Goal: Information Seeking & Learning: Check status

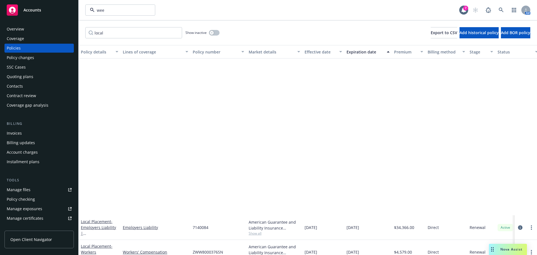
scroll to position [185, 0]
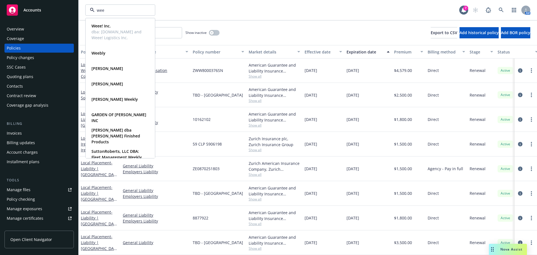
type input "weee"
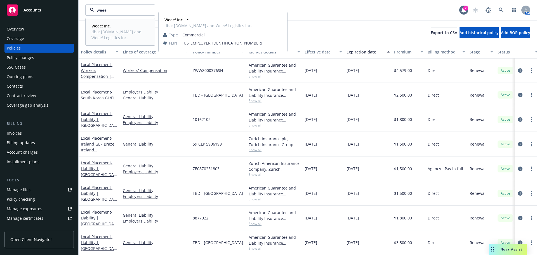
click at [112, 29] on span "dba: [DOMAIN_NAME] and Weee! Logistics Inc." at bounding box center [119, 35] width 56 height 12
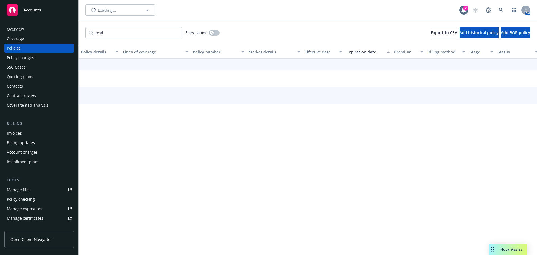
scroll to position [162, 0]
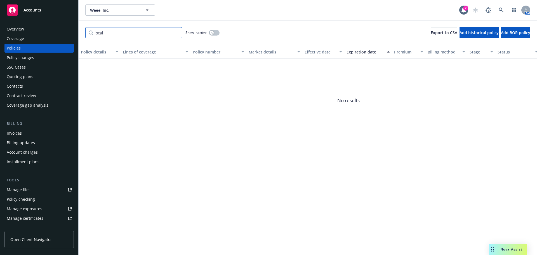
click at [177, 32] on input "local" at bounding box center [133, 32] width 97 height 11
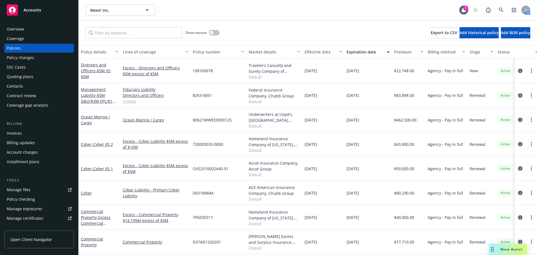
scroll to position [0, 0]
drag, startPoint x: 356, startPoint y: 20, endPoint x: 362, endPoint y: 20, distance: 5.7
click at [356, 20] on div "Weee! Inc. Weee! Inc. 7 AM" at bounding box center [308, 10] width 458 height 20
click at [95, 118] on link "Ocean Marine / Cargo" at bounding box center [95, 119] width 29 height 11
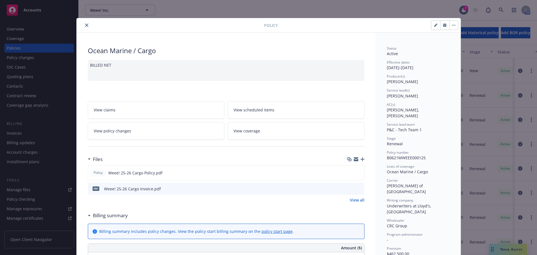
drag, startPoint x: 82, startPoint y: 26, endPoint x: 118, endPoint y: 32, distance: 36.6
click at [83, 26] on button "close" at bounding box center [86, 25] width 7 height 7
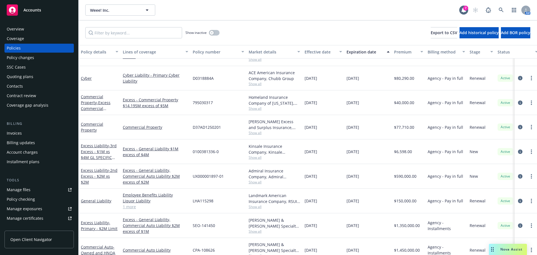
scroll to position [56, 0]
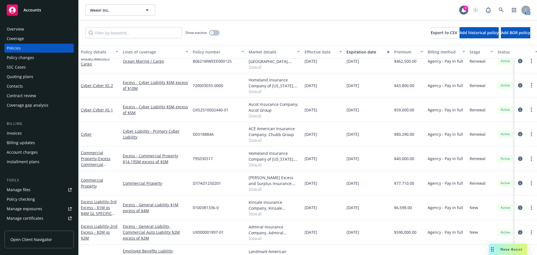
click at [93, 183] on div "Commercial Property" at bounding box center [99, 183] width 37 height 12
click at [88, 181] on link "Commercial Property" at bounding box center [92, 182] width 22 height 11
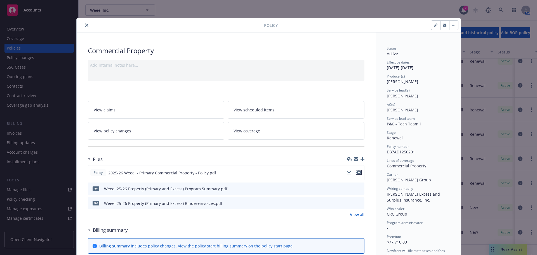
click at [358, 173] on icon "preview file" at bounding box center [358, 172] width 5 height 4
drag, startPoint x: 84, startPoint y: 24, endPoint x: 88, endPoint y: 23, distance: 4.3
click at [85, 25] on icon "close" at bounding box center [86, 24] width 3 height 3
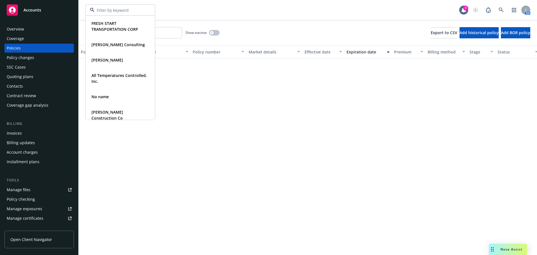
scroll to position [475, 0]
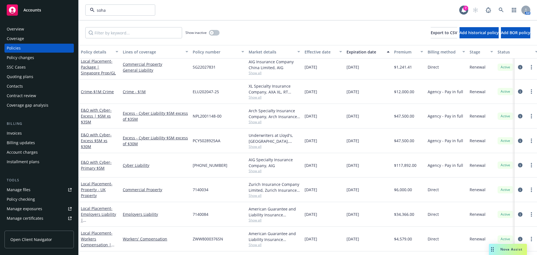
type input "soham"
click at [111, 24] on strong "Soham, Inc." at bounding box center [111, 25] width 41 height 5
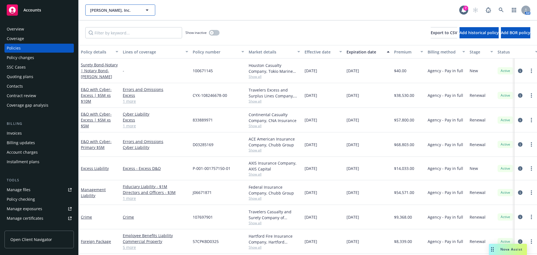
click at [118, 11] on span "Soham, Inc." at bounding box center [114, 10] width 48 height 6
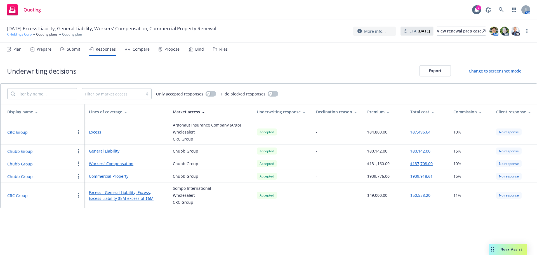
click at [20, 35] on link "X Holdings Corp" at bounding box center [19, 34] width 25 height 5
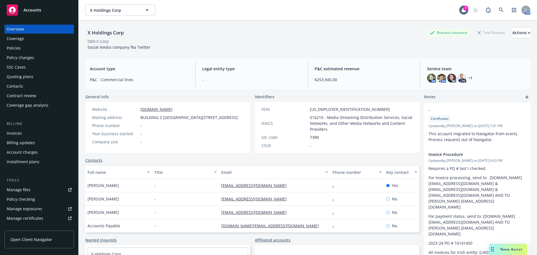
click at [23, 46] on div "Policies" at bounding box center [39, 48] width 65 height 9
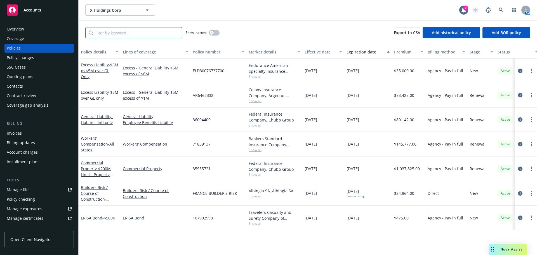
click at [135, 36] on input "Filter by keyword..." at bounding box center [133, 32] width 97 height 11
click at [89, 123] on span "- Liab incl Intl only" at bounding box center [97, 119] width 32 height 11
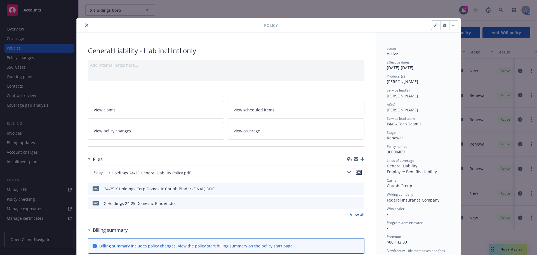
click at [356, 172] on icon "preview file" at bounding box center [358, 172] width 5 height 4
drag, startPoint x: 83, startPoint y: 27, endPoint x: 76, endPoint y: 26, distance: 6.5
click at [83, 27] on button "close" at bounding box center [86, 25] width 7 height 7
